Goal: Find specific page/section: Find specific page/section

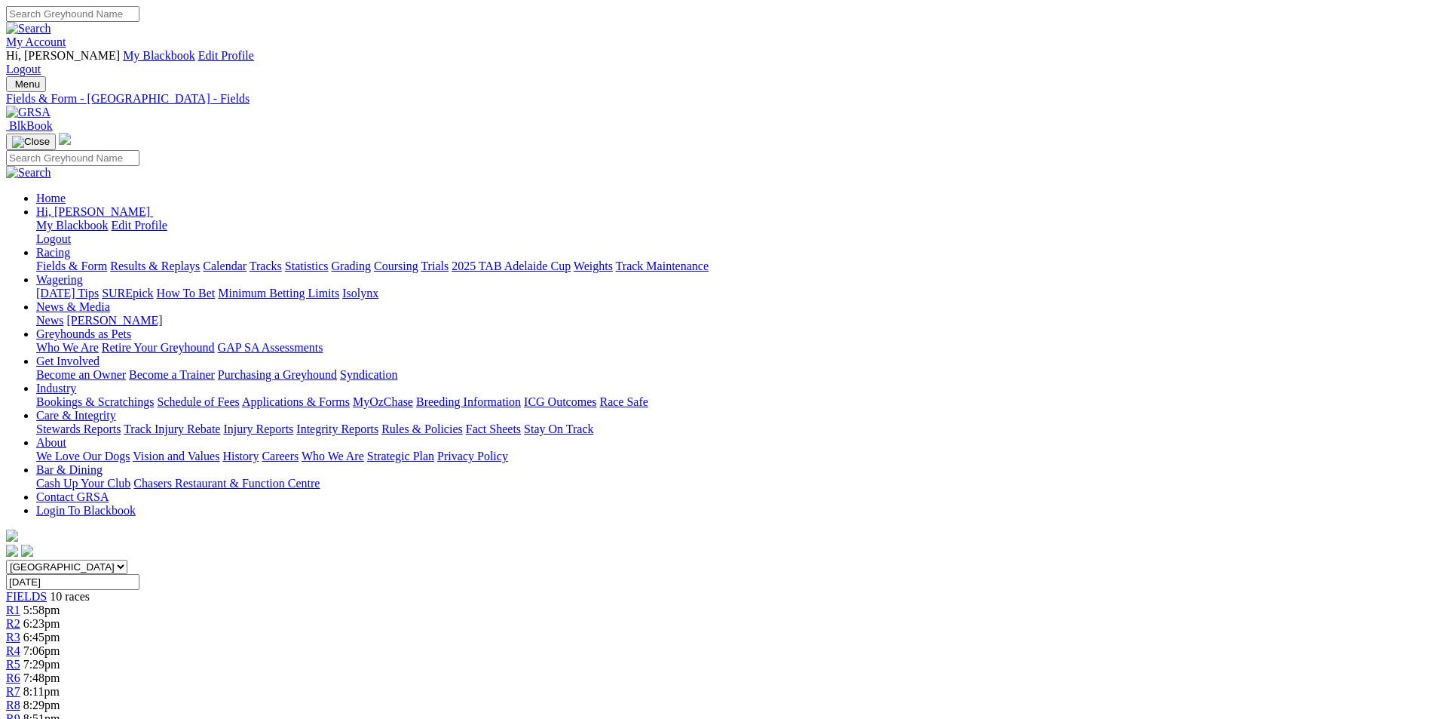
click at [162, 314] on link "[PERSON_NAME]" at bounding box center [114, 320] width 96 height 13
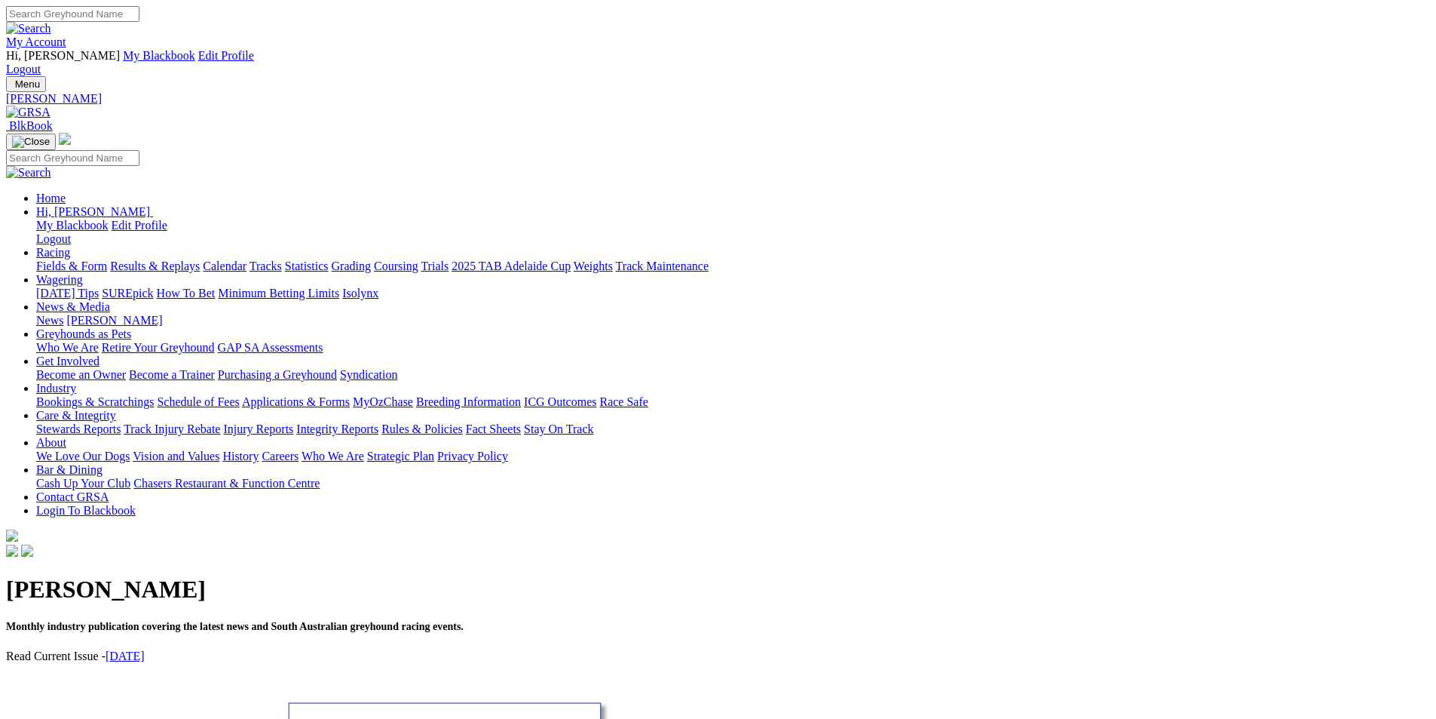
click at [51, 106] on img at bounding box center [28, 113] width 44 height 14
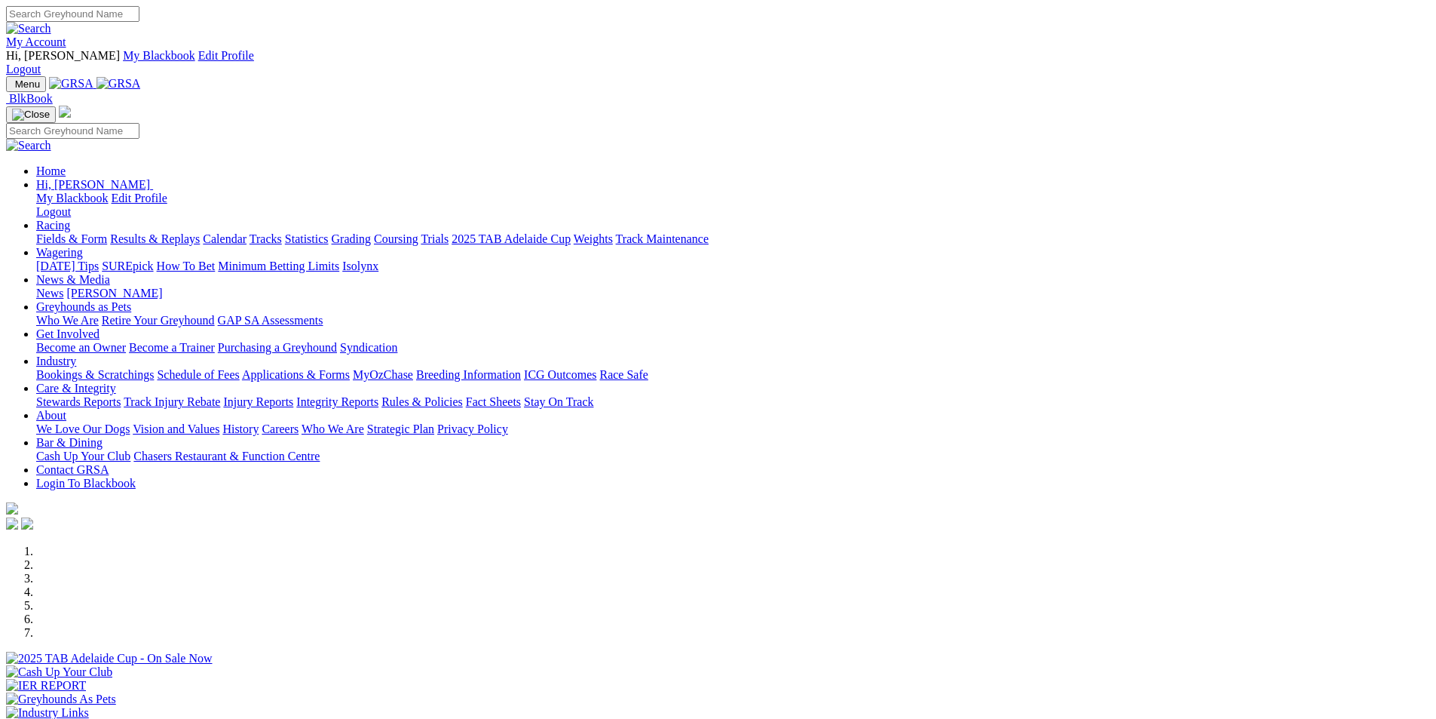
click at [596, 368] on link "ICG Outcomes" at bounding box center [560, 374] width 72 height 13
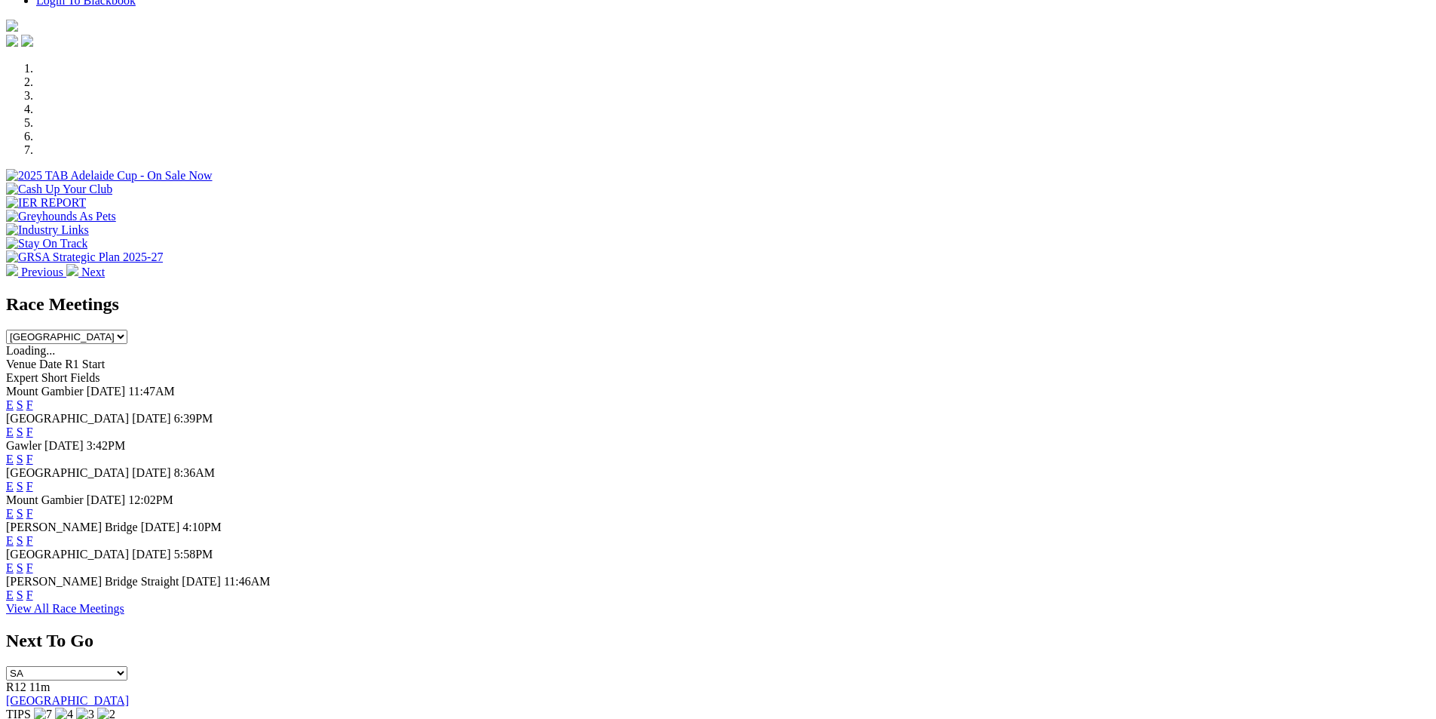
scroll to position [495, 0]
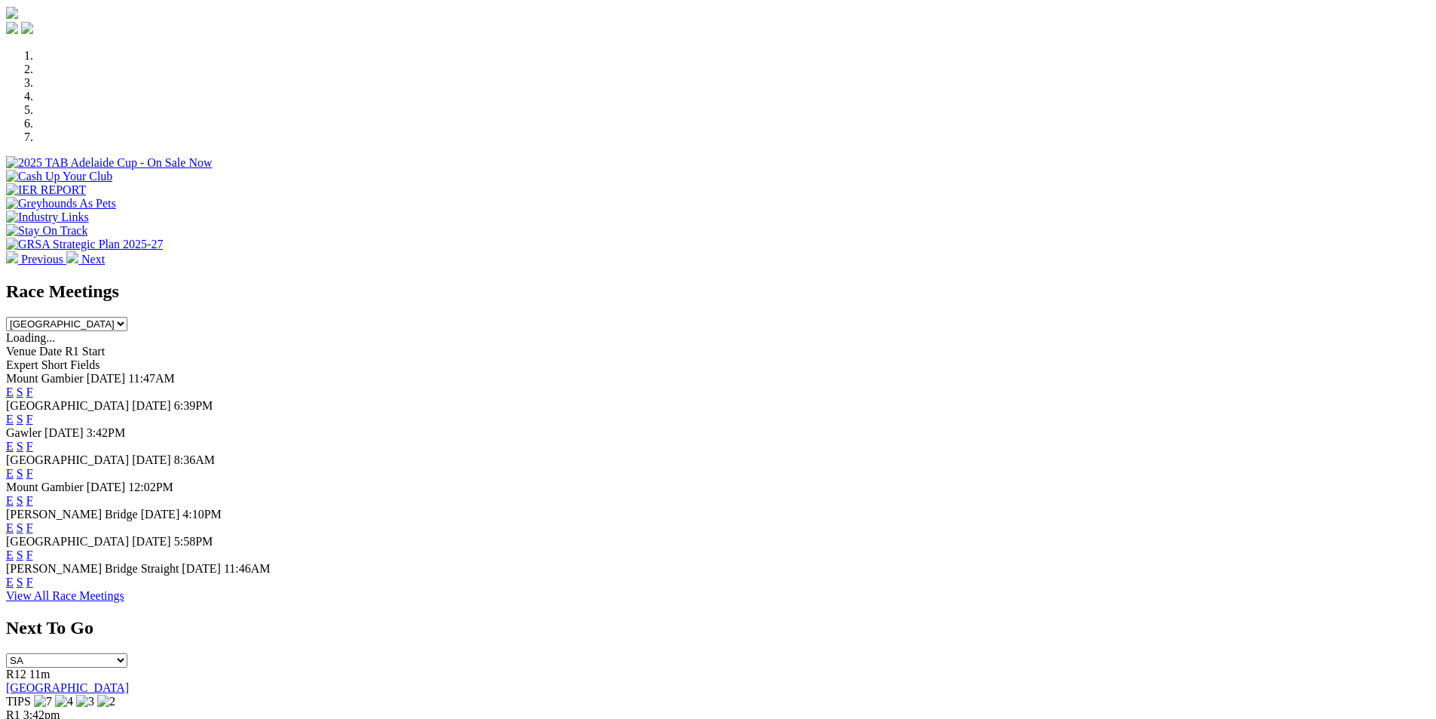
click at [33, 578] on link "F" at bounding box center [29, 581] width 7 height 13
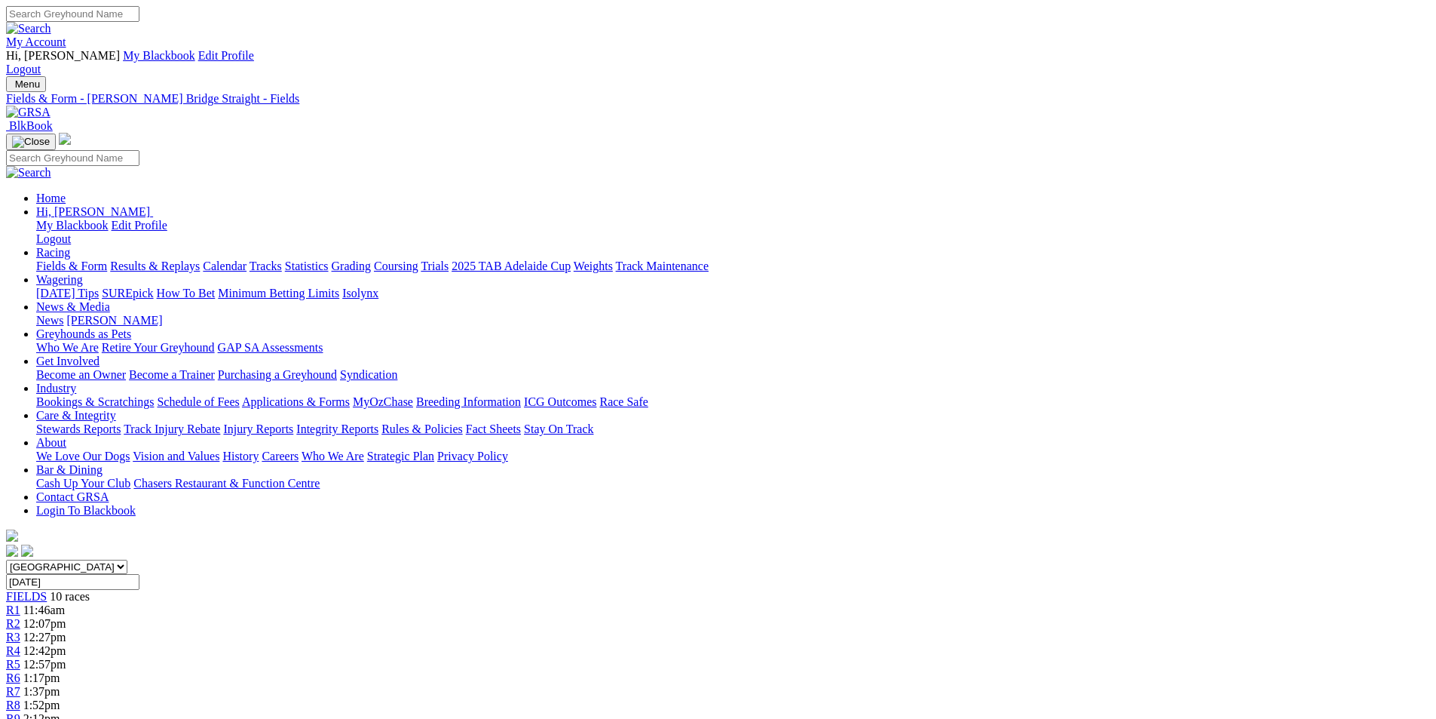
click at [63, 314] on link "News" at bounding box center [49, 320] width 27 height 13
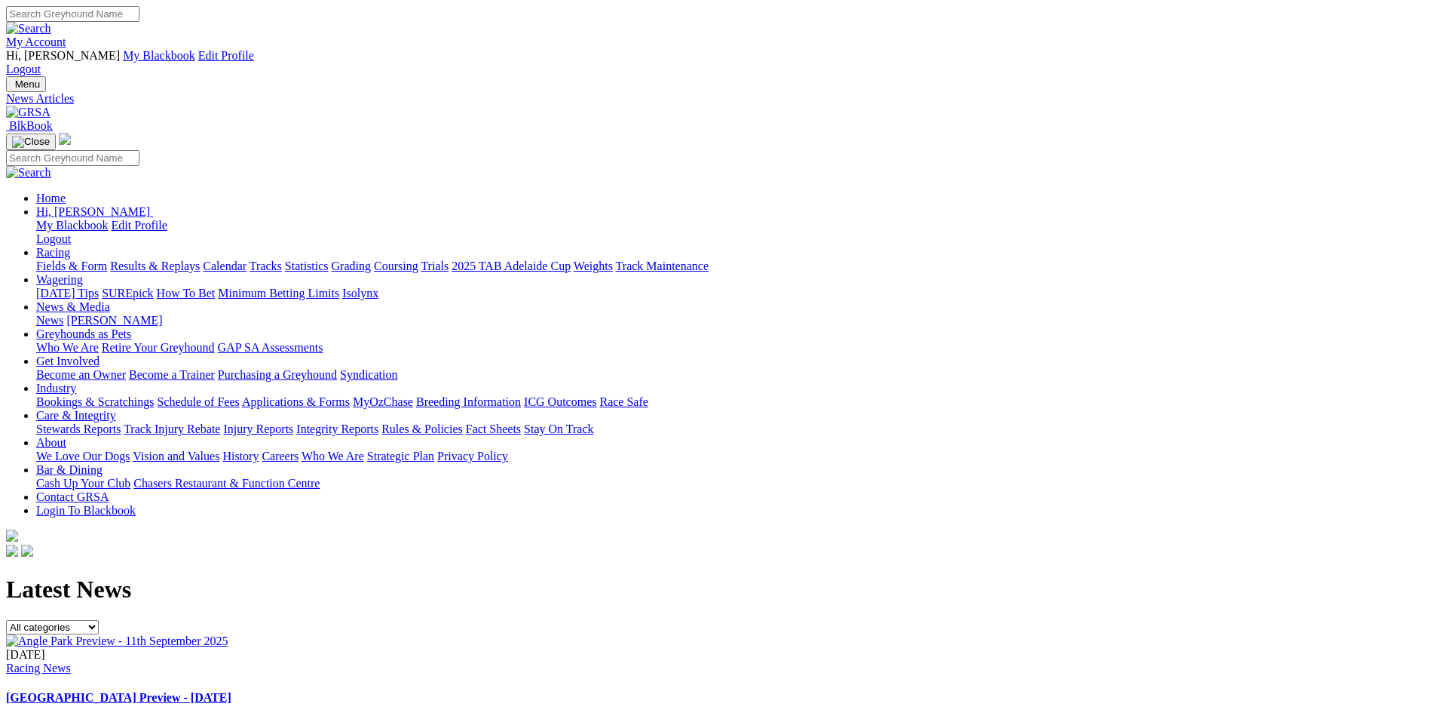
click at [51, 106] on img at bounding box center [28, 113] width 44 height 14
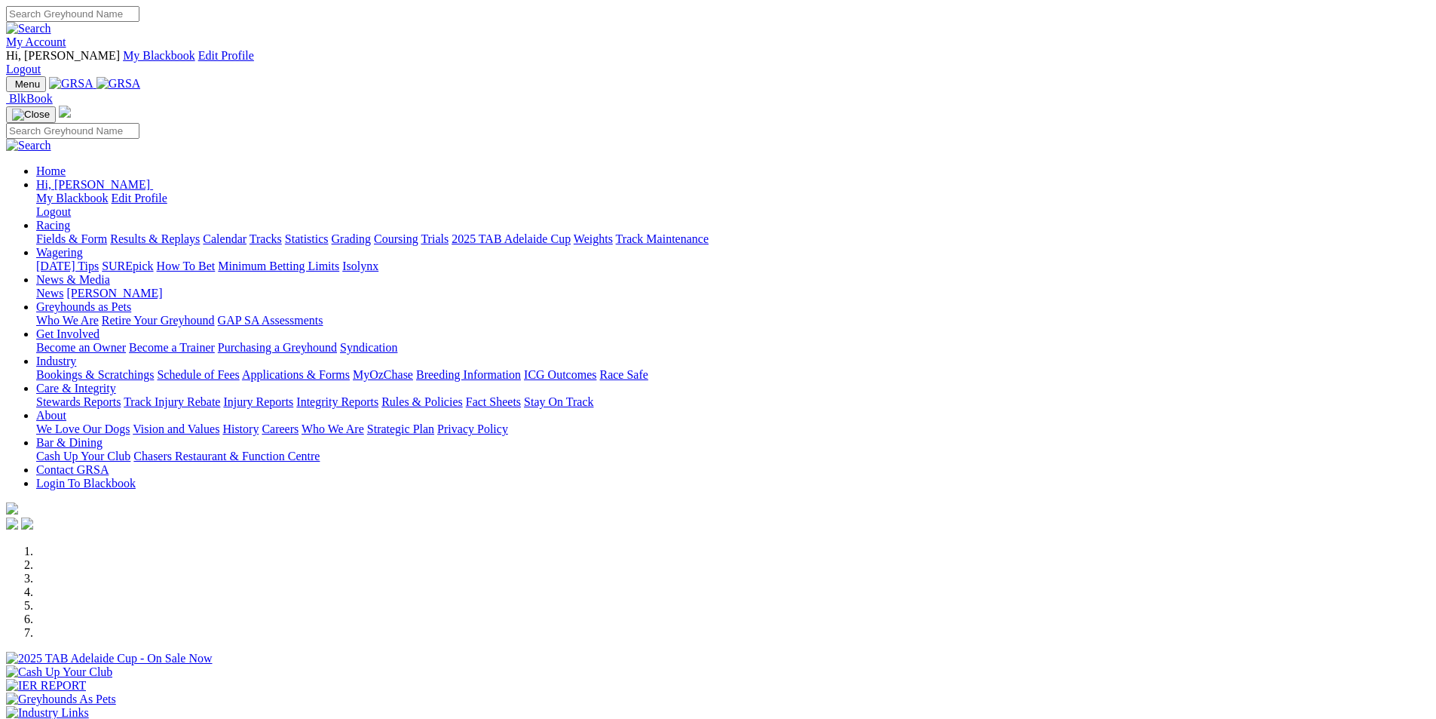
scroll to position [504, 0]
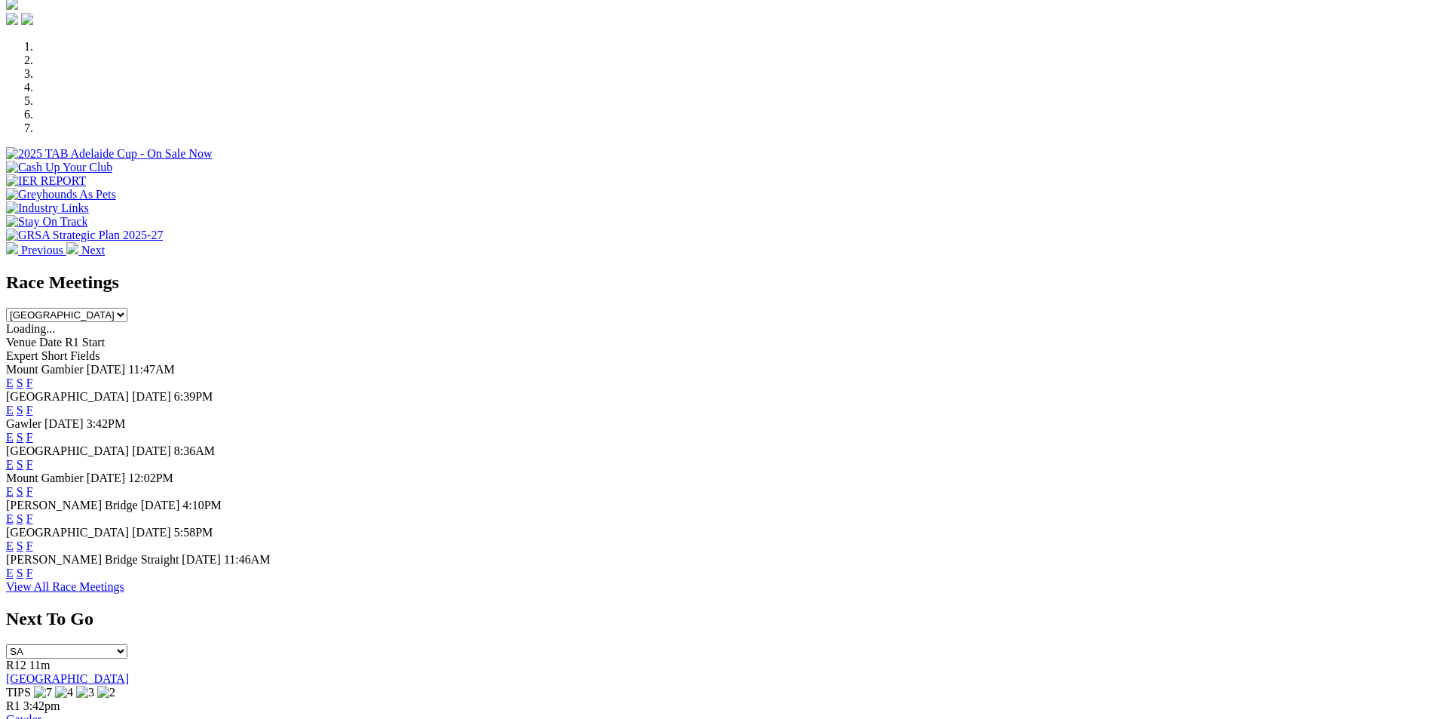
click at [33, 566] on link "F" at bounding box center [29, 572] width 7 height 13
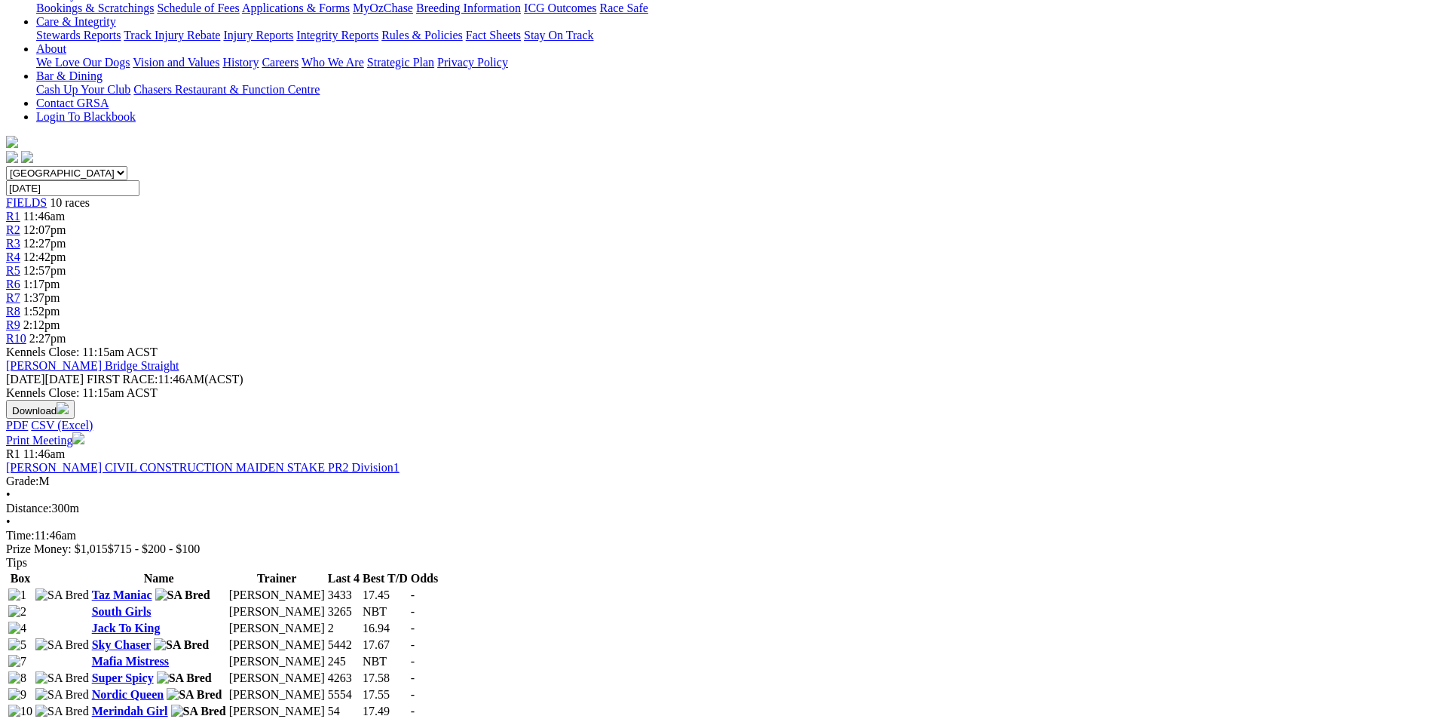
scroll to position [360, 0]
